Goal: Task Accomplishment & Management: Complete application form

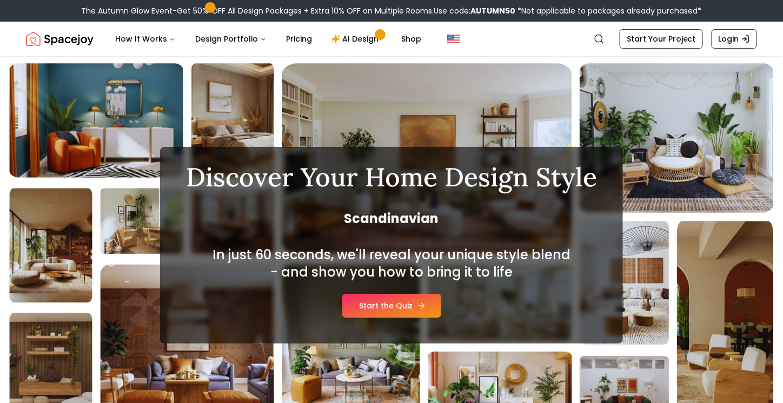
click at [396, 306] on link "Start the Quiz" at bounding box center [391, 306] width 99 height 24
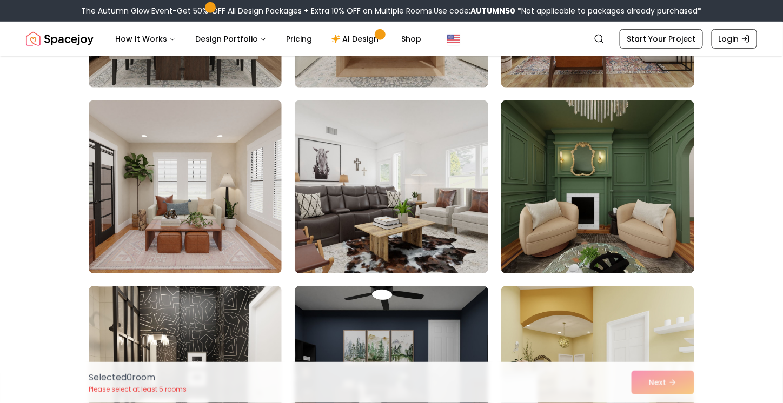
scroll to position [233, 0]
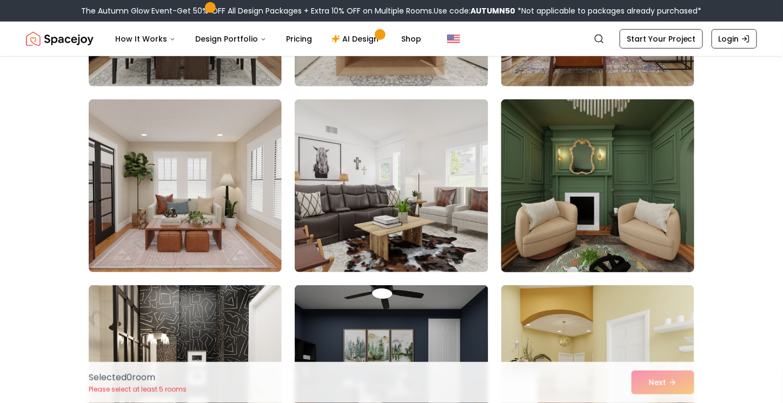
click at [610, 251] on img at bounding box center [597, 186] width 203 height 182
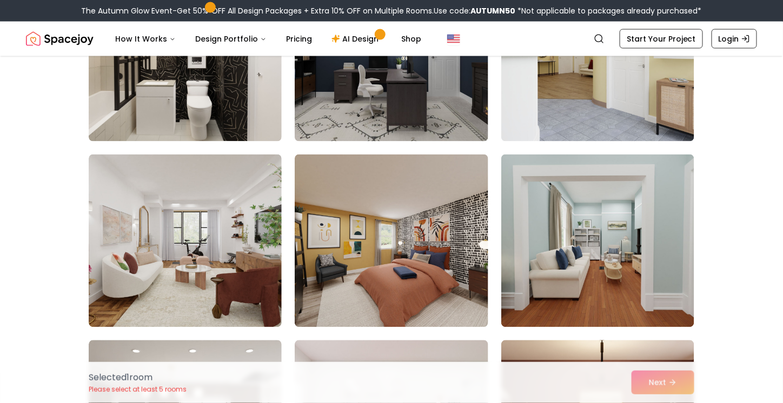
scroll to position [550, 0]
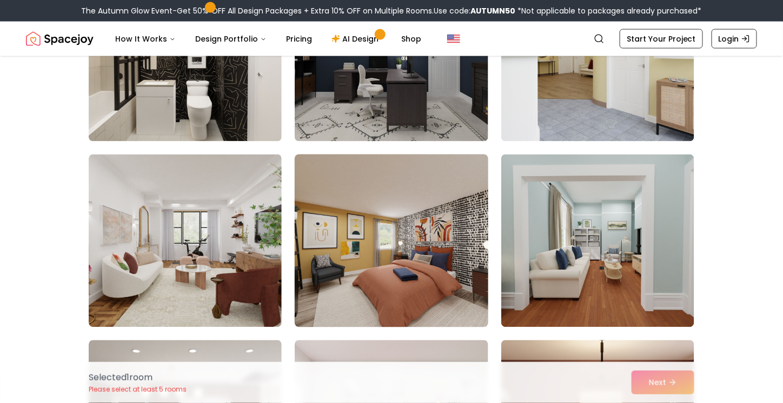
drag, startPoint x: 418, startPoint y: 245, endPoint x: 385, endPoint y: 209, distance: 48.2
click at [385, 209] on img at bounding box center [391, 241] width 203 height 182
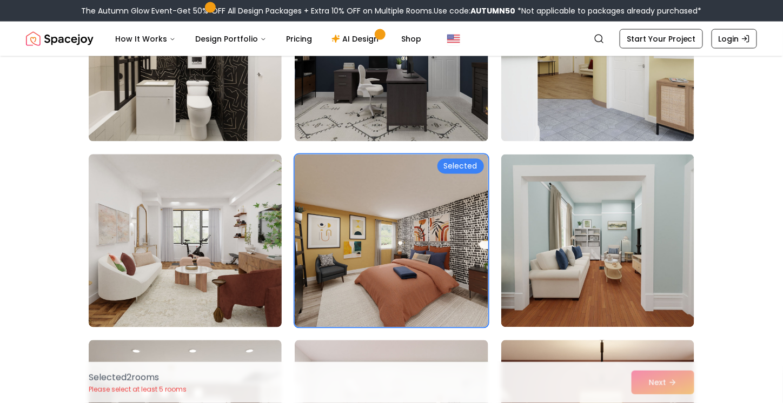
click at [233, 234] on img at bounding box center [185, 241] width 203 height 182
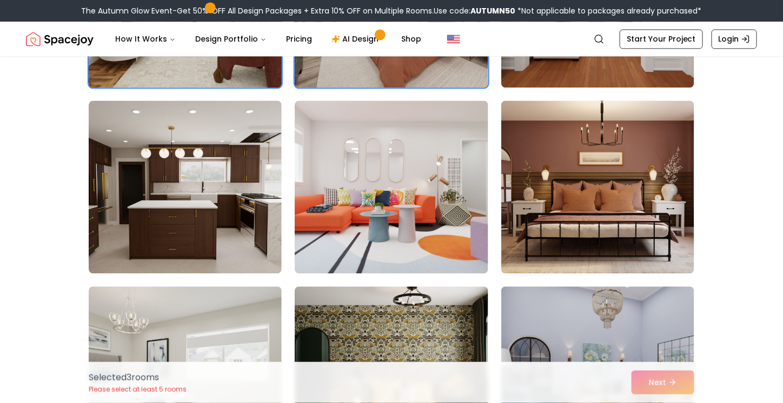
scroll to position [791, 0]
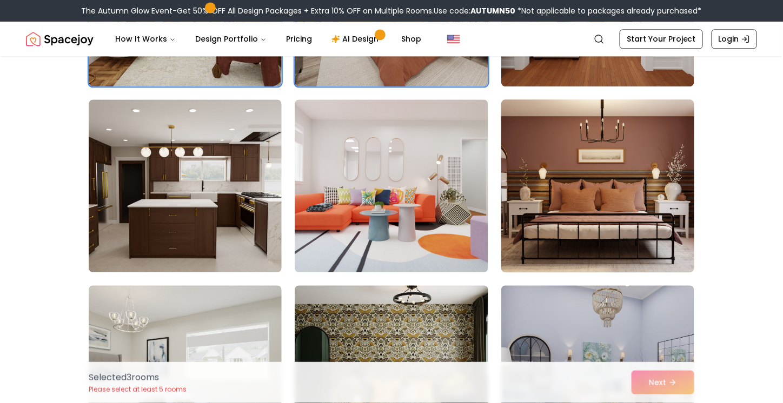
click at [563, 191] on img at bounding box center [597, 186] width 203 height 182
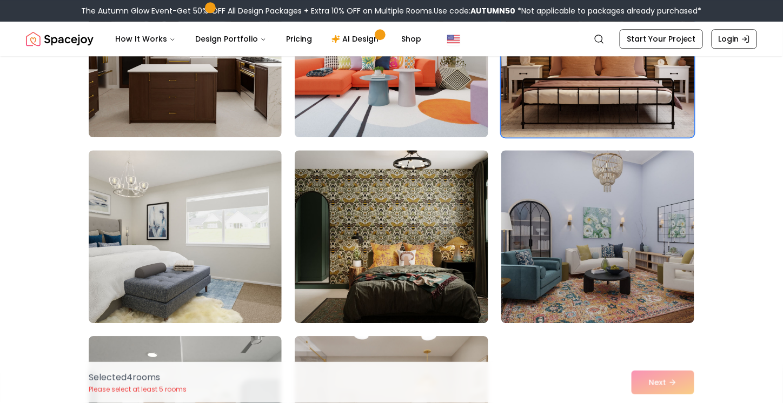
scroll to position [930, 0]
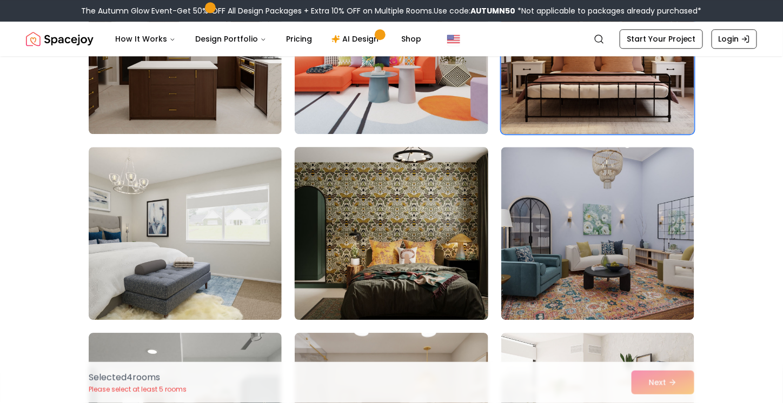
click at [449, 192] on img at bounding box center [391, 234] width 203 height 182
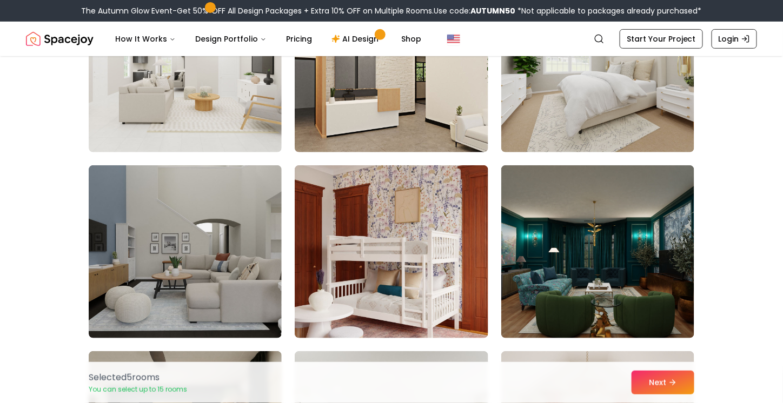
scroll to position [4270, 0]
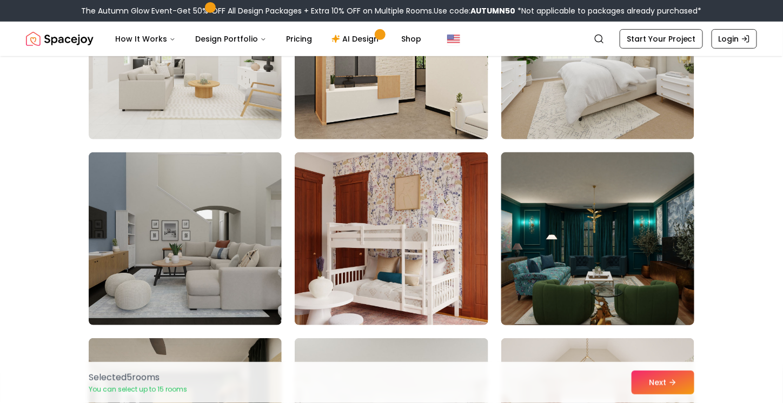
click at [566, 208] on img at bounding box center [597, 239] width 203 height 182
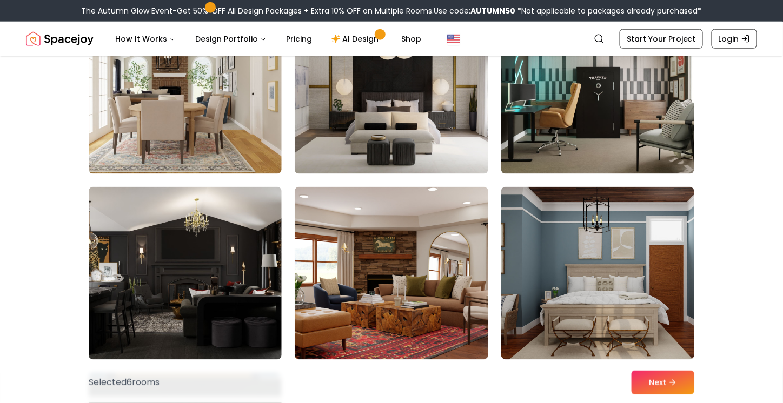
scroll to position [5911, 0]
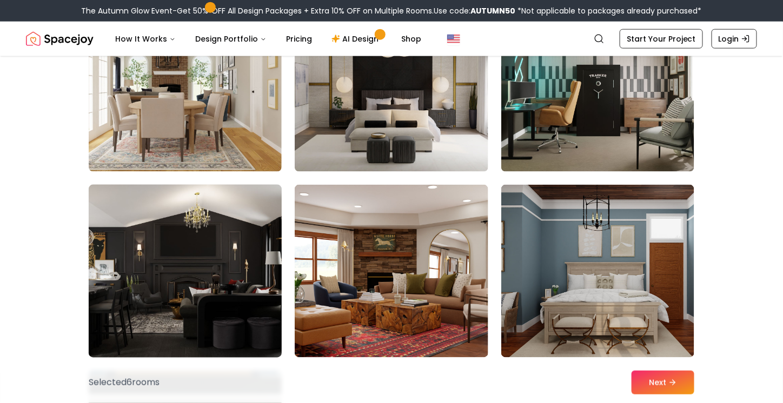
click at [220, 245] on img at bounding box center [185, 272] width 203 height 182
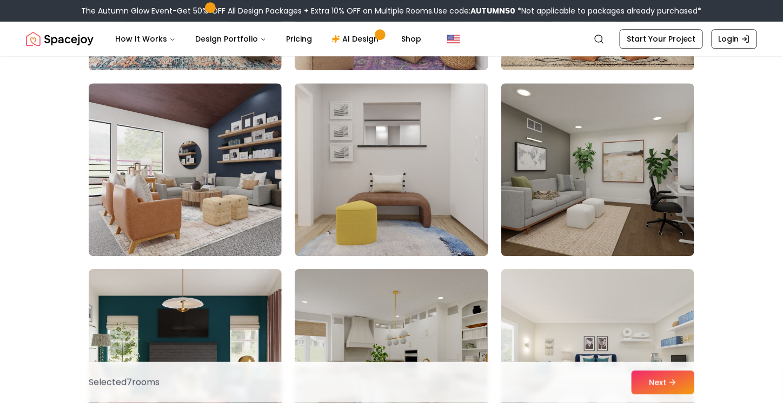
scroll to position [5083, 0]
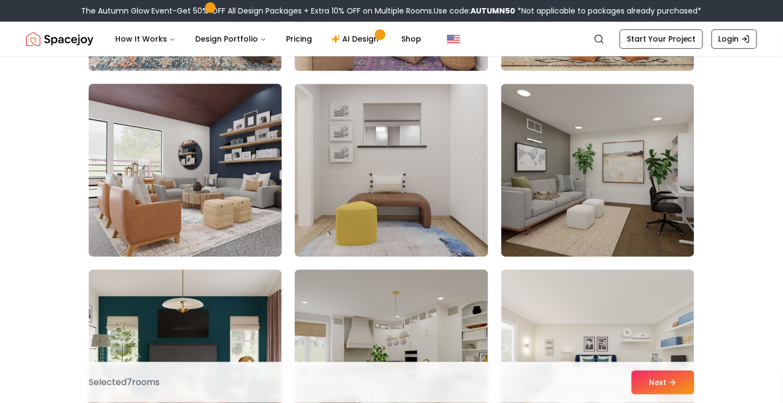
click at [226, 221] on img at bounding box center [185, 170] width 203 height 182
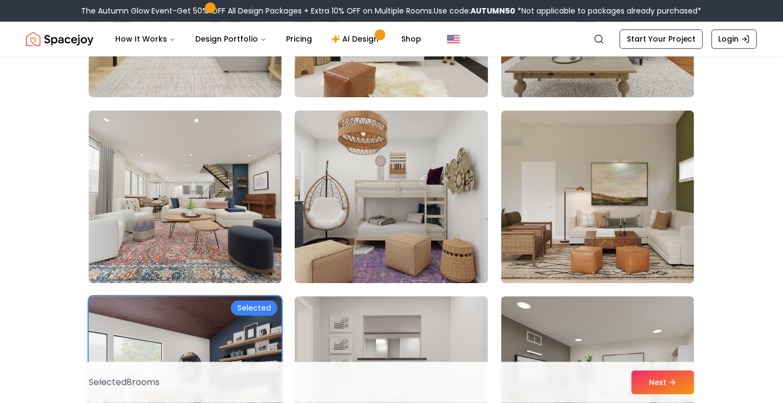
scroll to position [4869, 0]
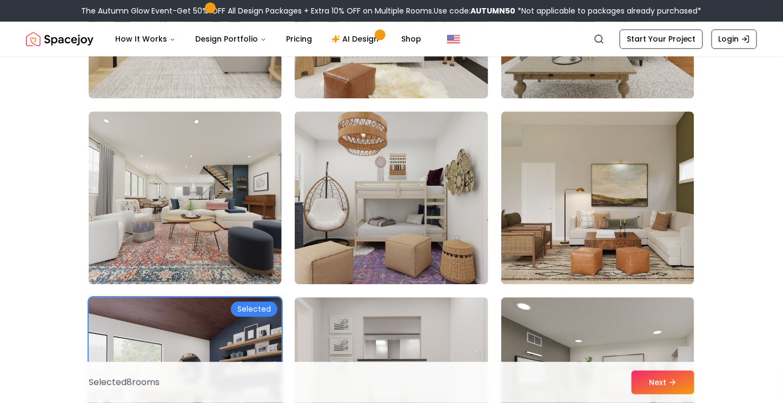
click at [226, 221] on img at bounding box center [185, 197] width 193 height 173
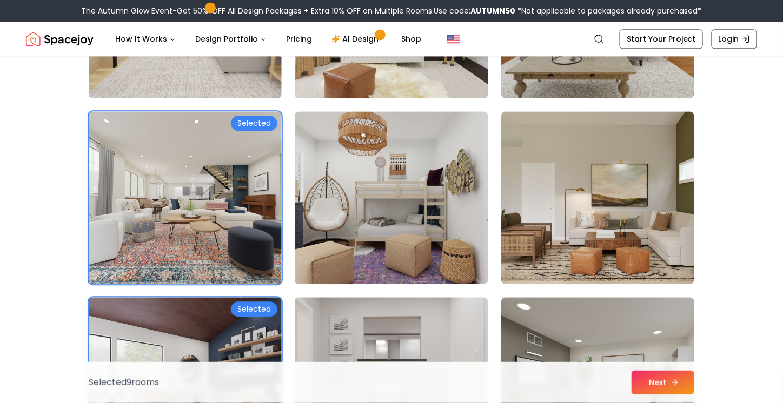
click at [651, 378] on button "Next" at bounding box center [662, 383] width 63 height 24
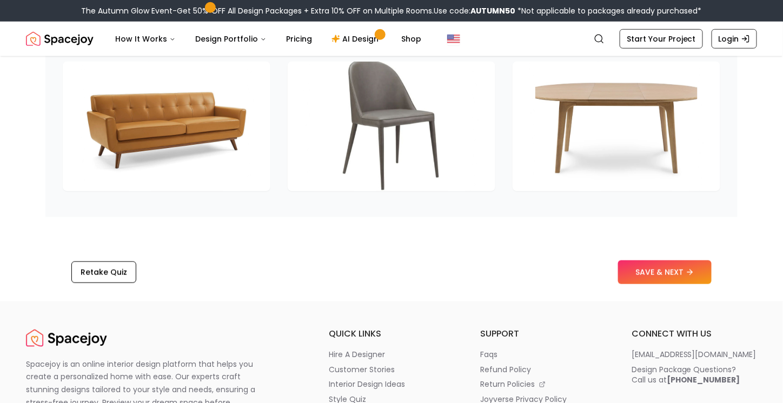
scroll to position [1681, 0]
click at [633, 272] on button "SAVE & NEXT" at bounding box center [664, 272] width 93 height 24
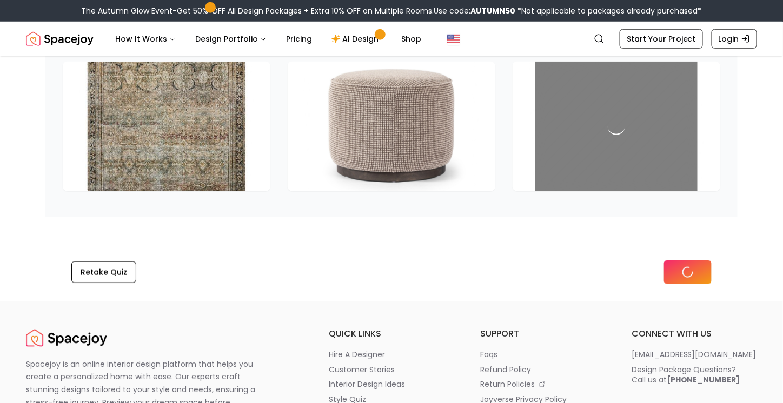
scroll to position [1534, 0]
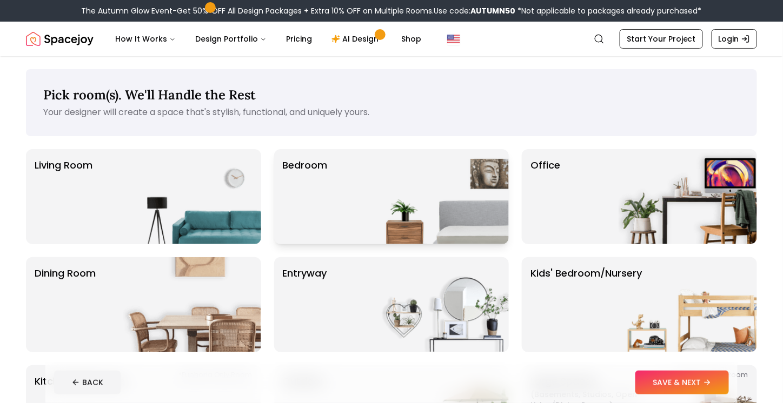
click at [431, 175] on img at bounding box center [439, 196] width 138 height 95
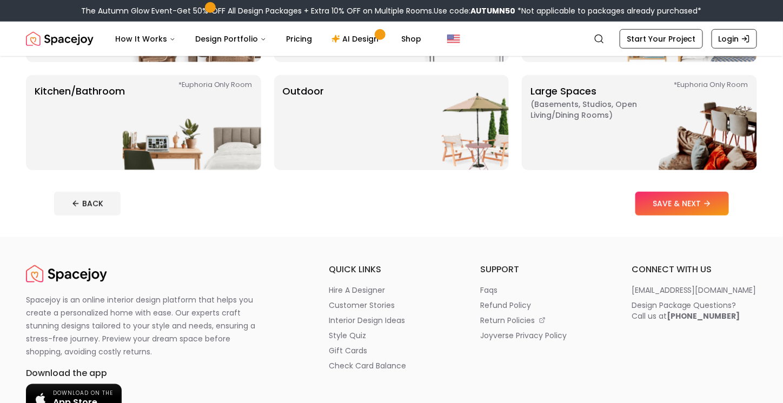
scroll to position [290, 0]
click at [654, 215] on button "SAVE & NEXT" at bounding box center [681, 204] width 93 height 24
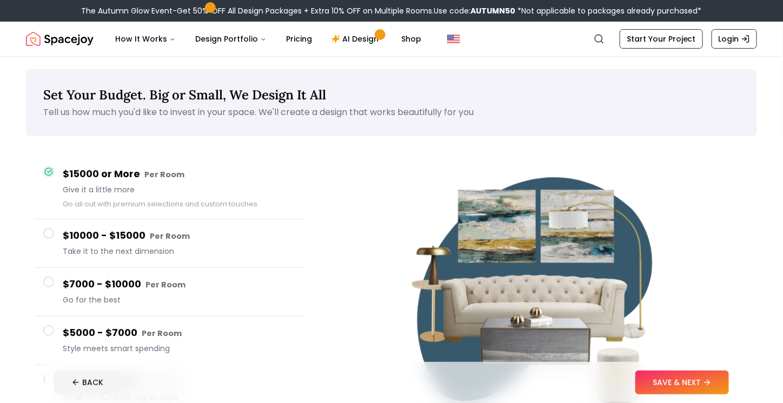
click at [49, 236] on span at bounding box center [48, 233] width 11 height 11
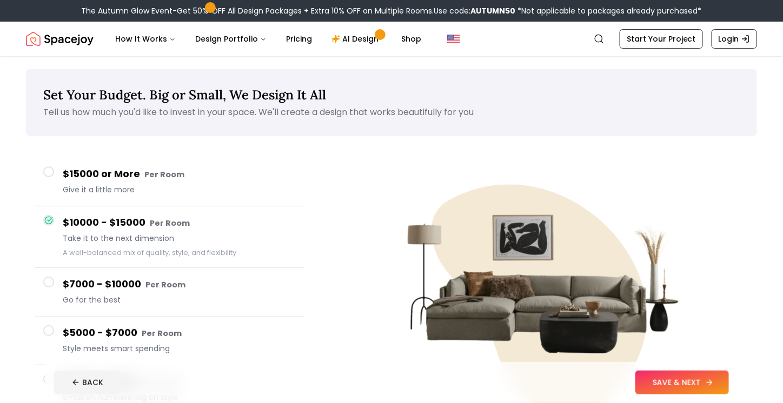
click at [689, 380] on button "SAVE & NEXT" at bounding box center [681, 383] width 93 height 24
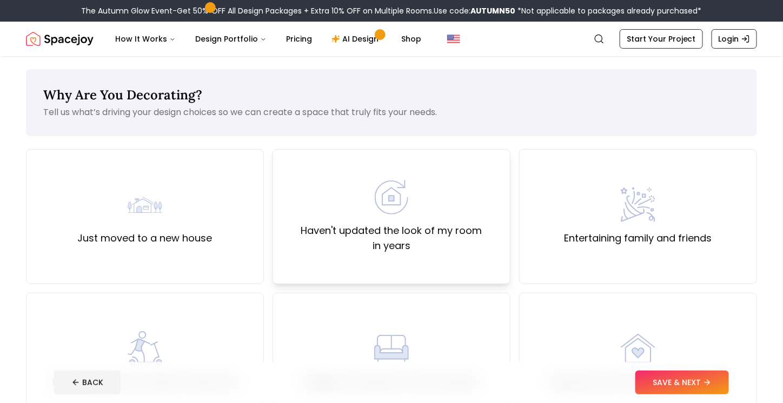
click at [487, 252] on label "Haven't updated the look of my room in years" at bounding box center [391, 238] width 219 height 30
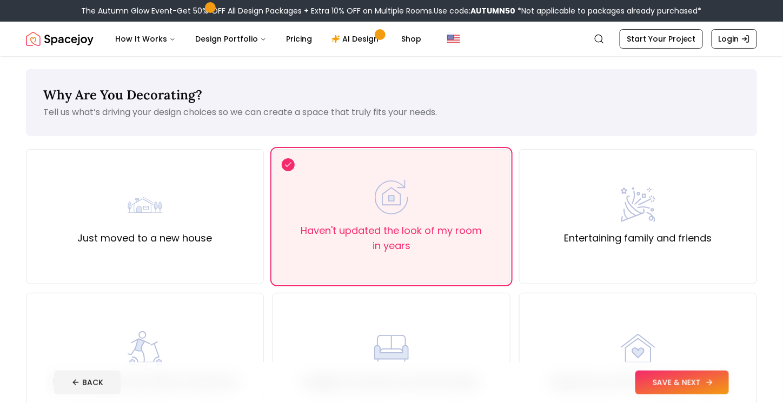
click at [649, 381] on button "SAVE & NEXT" at bounding box center [681, 383] width 93 height 24
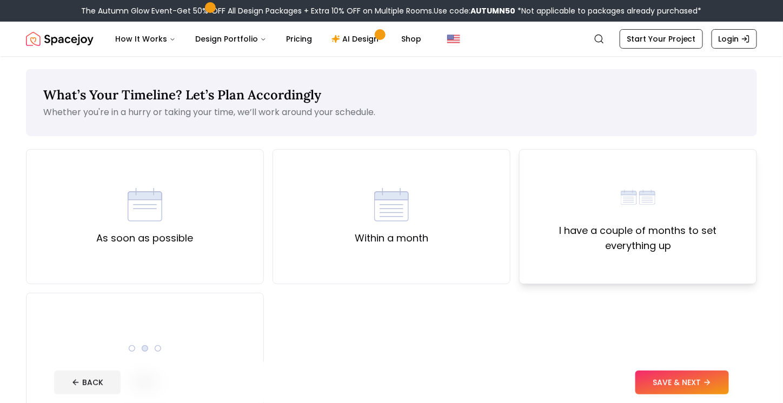
click at [638, 183] on img at bounding box center [637, 197] width 35 height 35
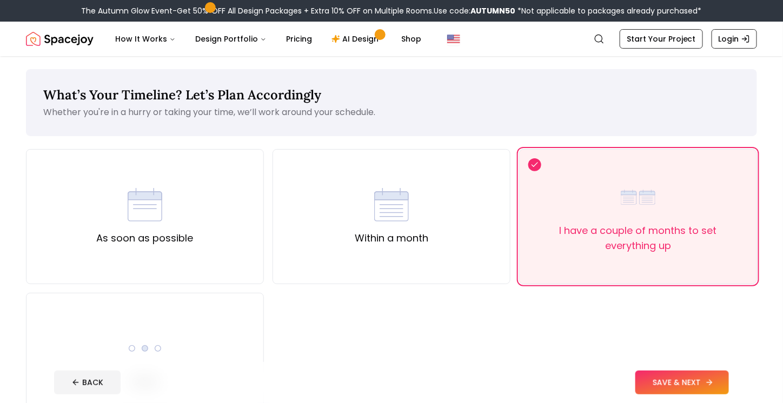
click at [669, 383] on button "SAVE & NEXT" at bounding box center [681, 383] width 93 height 24
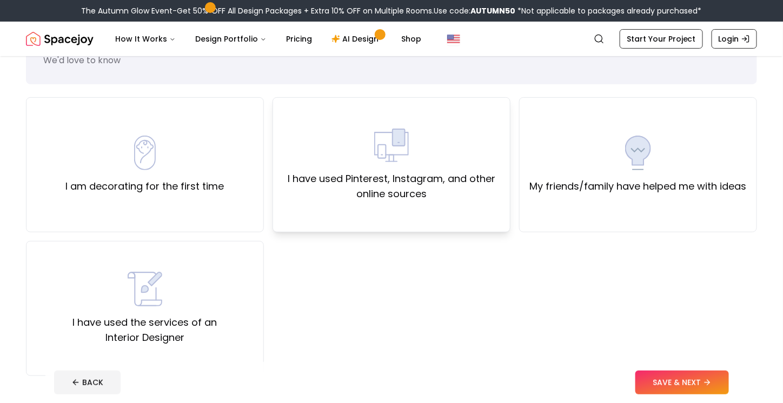
scroll to position [51, 0]
